Goal: Task Accomplishment & Management: Manage account settings

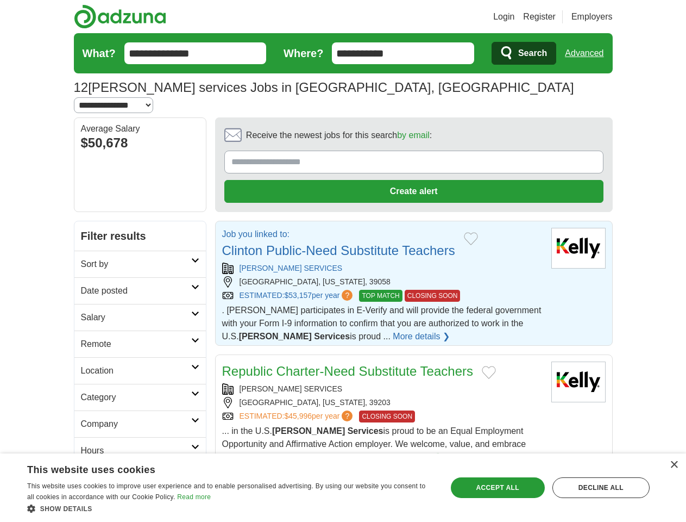
click at [514, 17] on link "Login" at bounding box center [503, 16] width 21 height 13
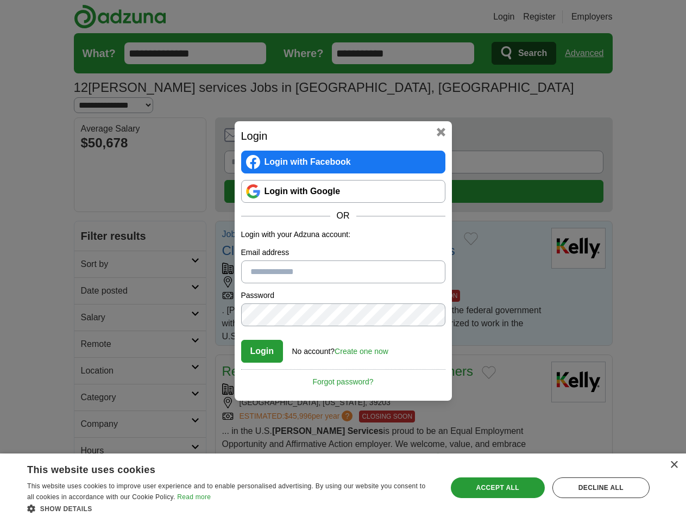
click at [605, 17] on div "Login Login with Facebook Login with Google OR Login with your Adzuna account: …" at bounding box center [343, 261] width 686 height 522
click at [588, 53] on div "Login Login with Facebook Login with Google OR Login with your Adzuna account: …" at bounding box center [343, 261] width 686 height 522
click at [384, 122] on div "Login Login with Facebook Login with Google OR Login with your Adzuna account: …" at bounding box center [343, 260] width 217 height 279
click at [635, 123] on div "Login Login with Facebook Login with Google OR Login with your Adzuna account: …" at bounding box center [343, 261] width 686 height 522
click at [91, 196] on div "Login Login with Facebook Login with Google OR Login with your Adzuna account: …" at bounding box center [343, 261] width 686 height 522
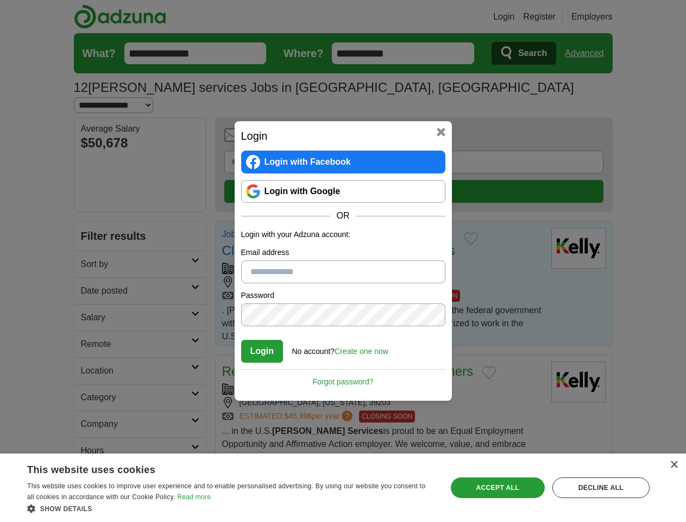
click at [91, 222] on div "Login Login with Facebook Login with Google OR Login with your Adzuna account: …" at bounding box center [343, 261] width 686 height 522
click at [91, 249] on div "Login Login with Facebook Login with Google OR Login with your Adzuna account: …" at bounding box center [343, 261] width 686 height 522
click at [91, 275] on div "Login Login with Facebook Login with Google OR Login with your Adzuna account: …" at bounding box center [343, 261] width 686 height 522
click at [91, 302] on div "Login Login with Facebook Login with Google OR Login with your Adzuna account: …" at bounding box center [343, 261] width 686 height 522
